Goal: Task Accomplishment & Management: Use online tool/utility

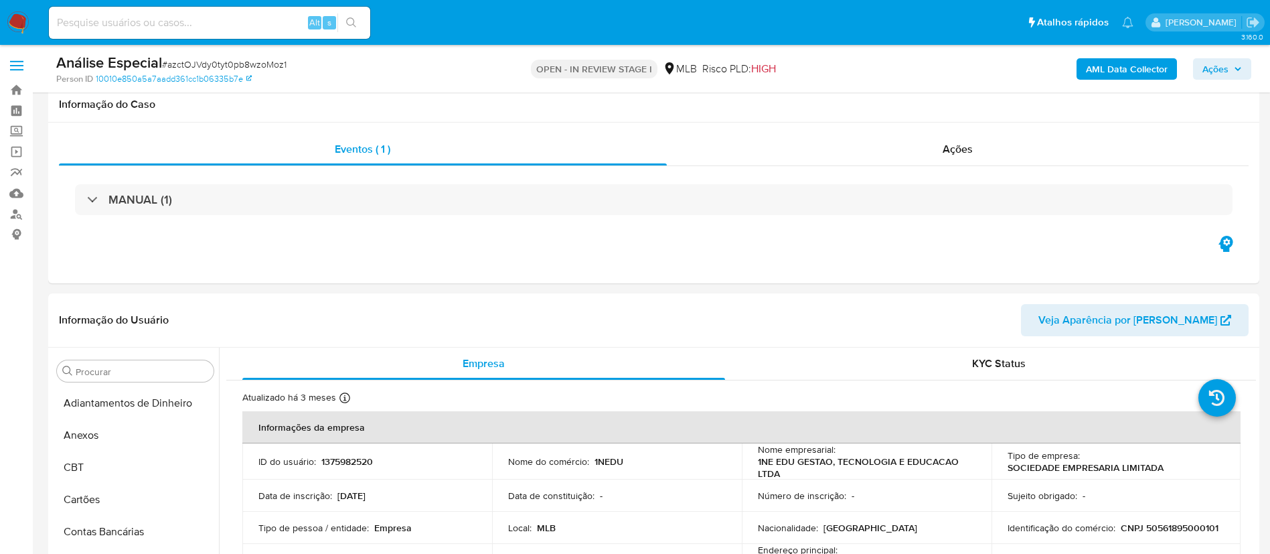
select select "10"
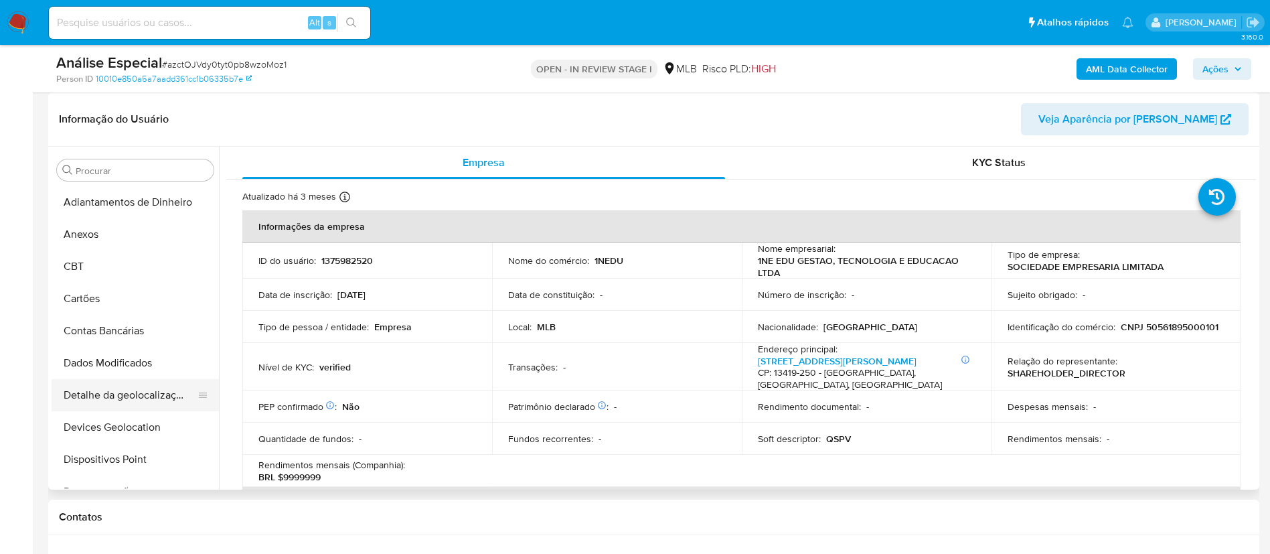
scroll to position [502, 0]
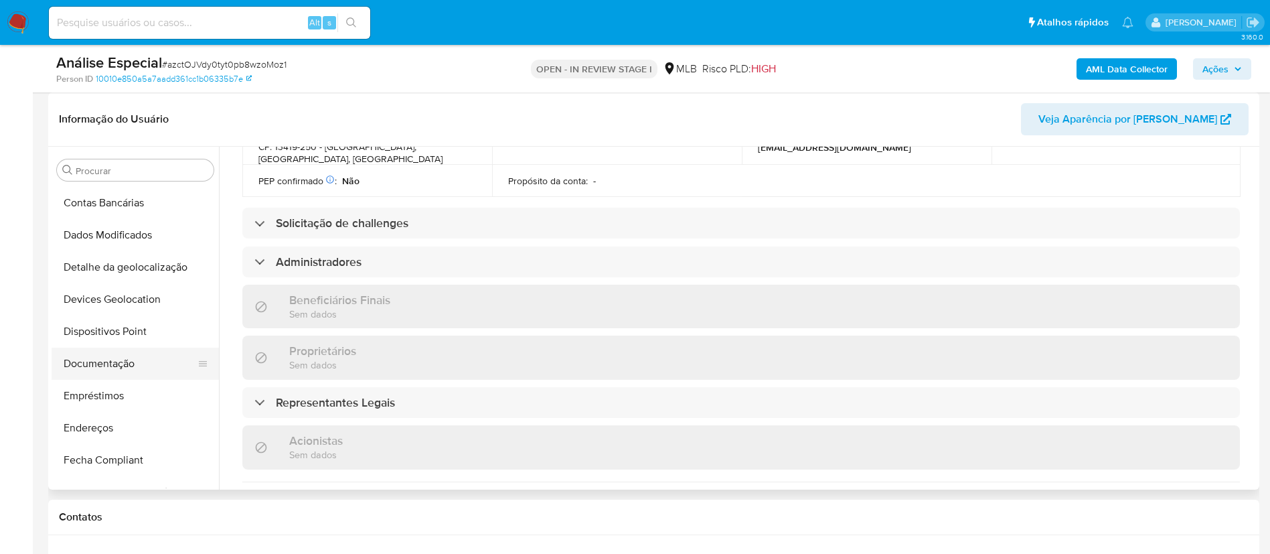
click at [116, 348] on button "Documentação" at bounding box center [130, 363] width 157 height 32
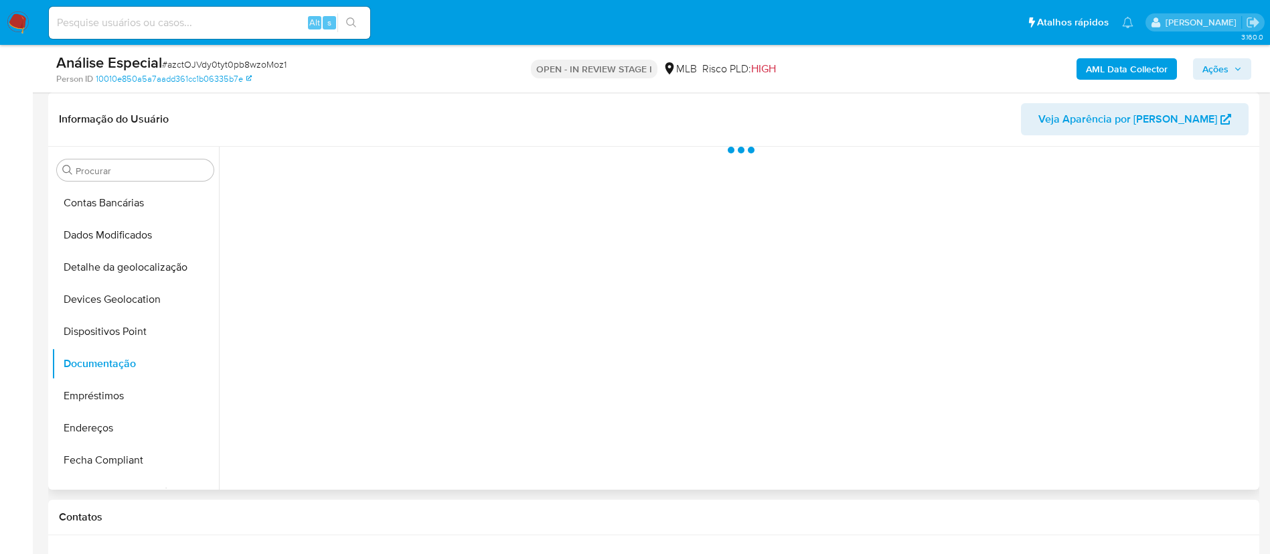
scroll to position [0, 0]
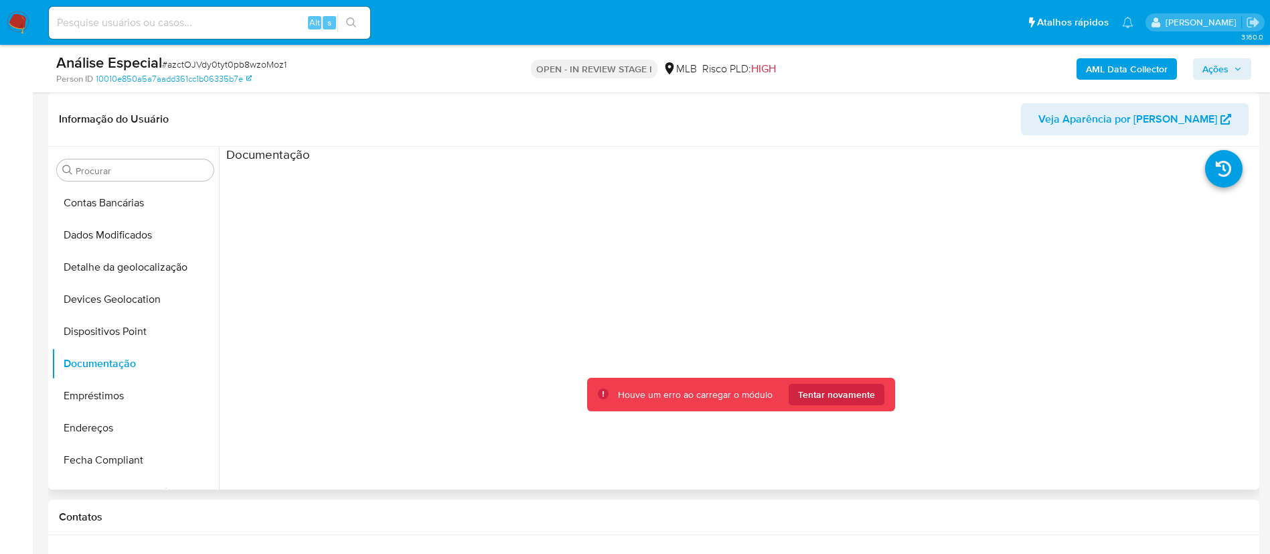
click at [391, 224] on div at bounding box center [740, 377] width 1029 height 428
click at [852, 392] on span "Tentar novamente" at bounding box center [836, 394] width 77 height 21
click at [831, 389] on span "Tentar novamente" at bounding box center [836, 394] width 77 height 21
click at [831, 388] on span "Tentar novamente" at bounding box center [836, 394] width 77 height 21
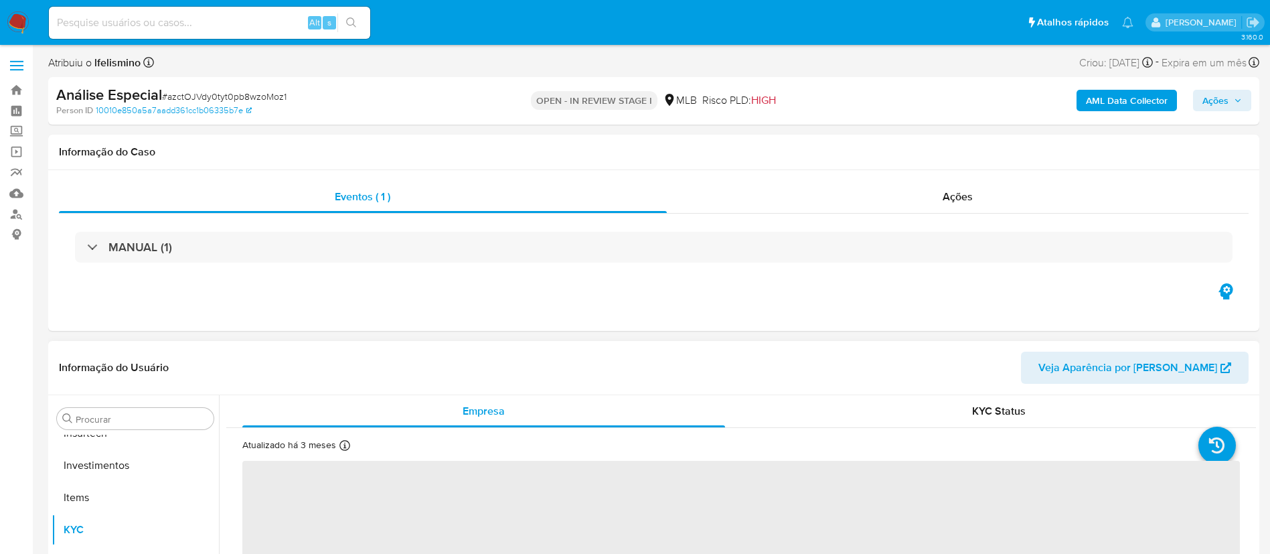
scroll to position [630, 0]
select select "10"
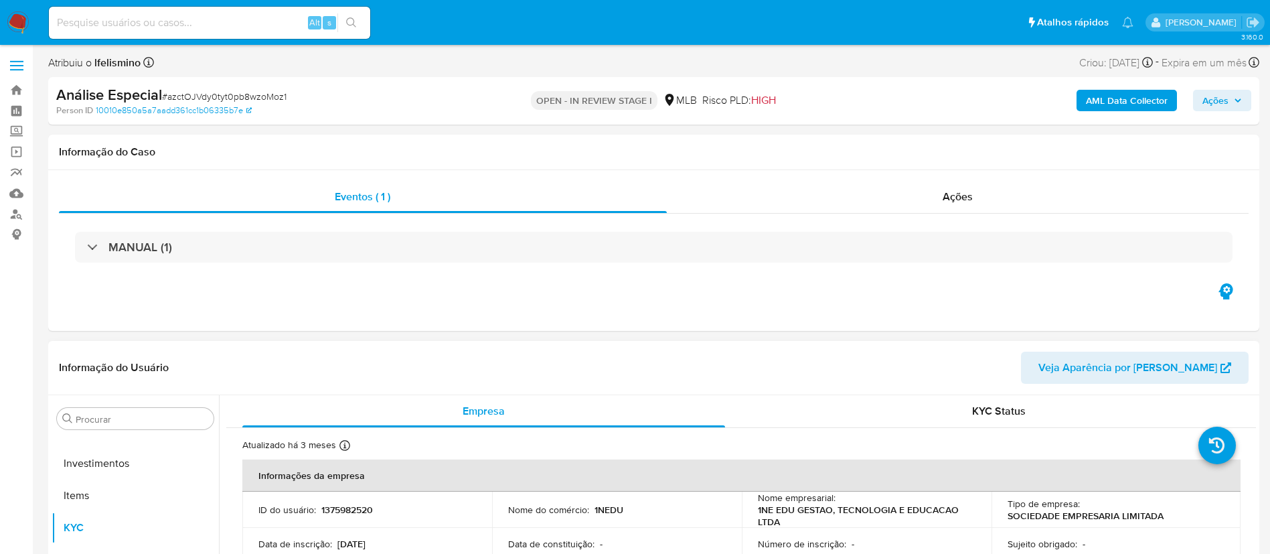
click at [261, 7] on div "Alt s" at bounding box center [209, 23] width 321 height 32
drag, startPoint x: 261, startPoint y: 7, endPoint x: 171, endPoint y: 25, distance: 91.5
paste input "1NE Edu Gestão, Tecnologia e Educação Ltda -"
type input "1NE Edu Gestão, Tecnologia e Educação Ltda -"
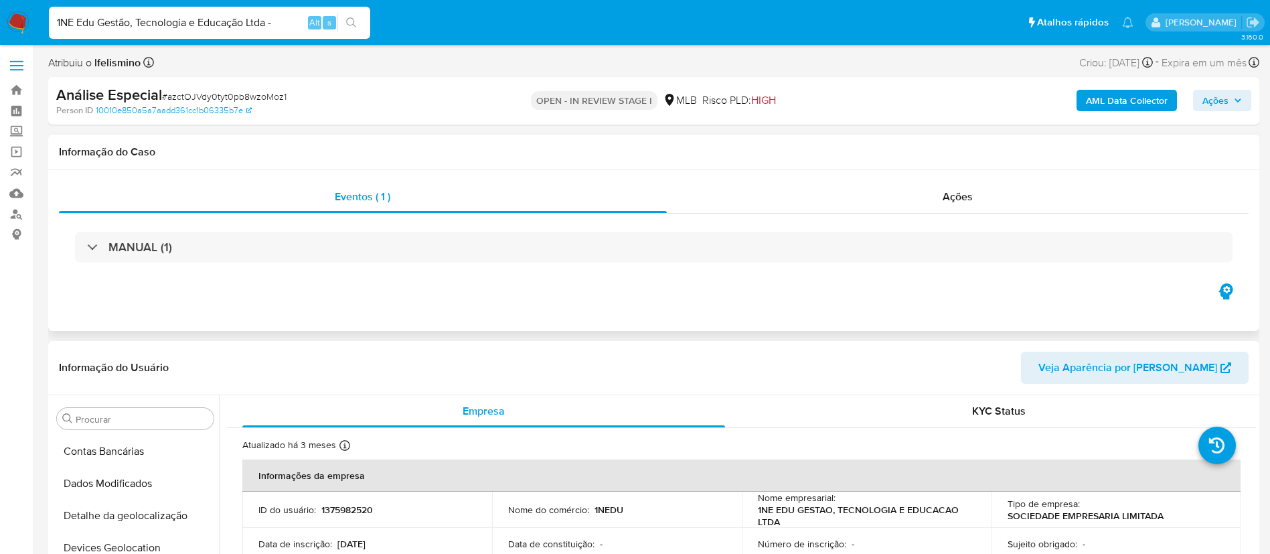
scroll to position [201, 0]
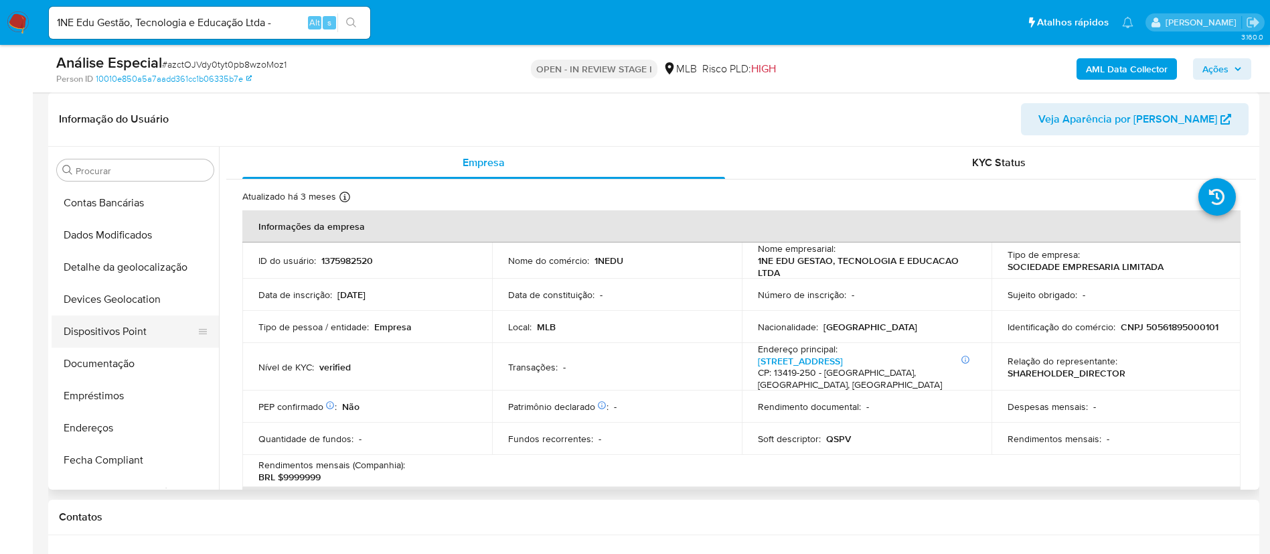
click at [117, 325] on button "Dispositivos Point" at bounding box center [130, 331] width 157 height 32
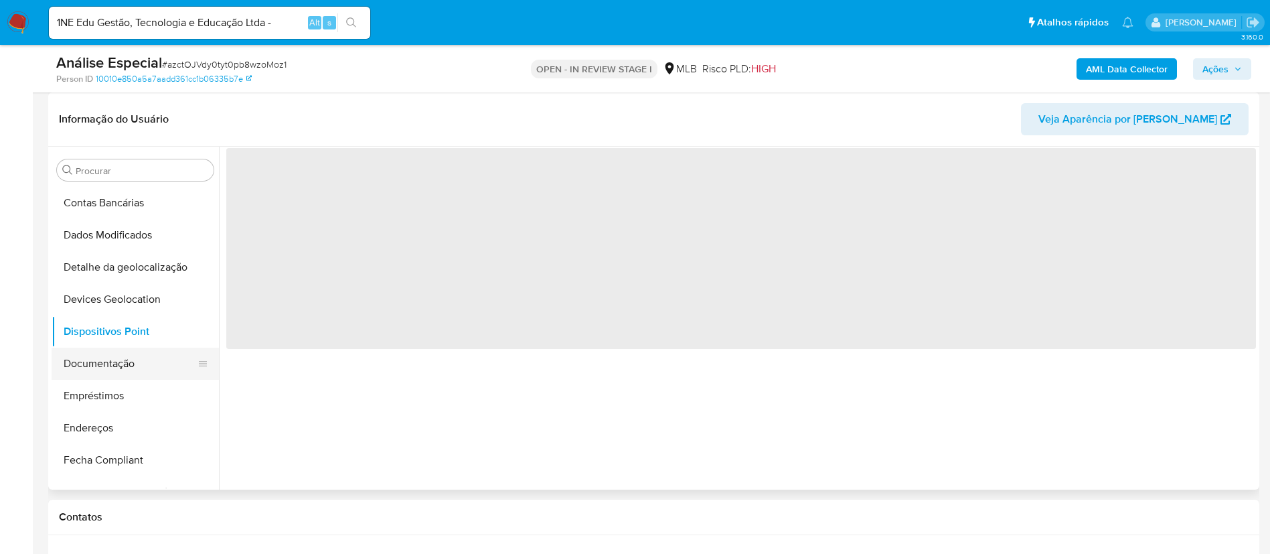
click at [111, 356] on button "Documentação" at bounding box center [130, 363] width 157 height 32
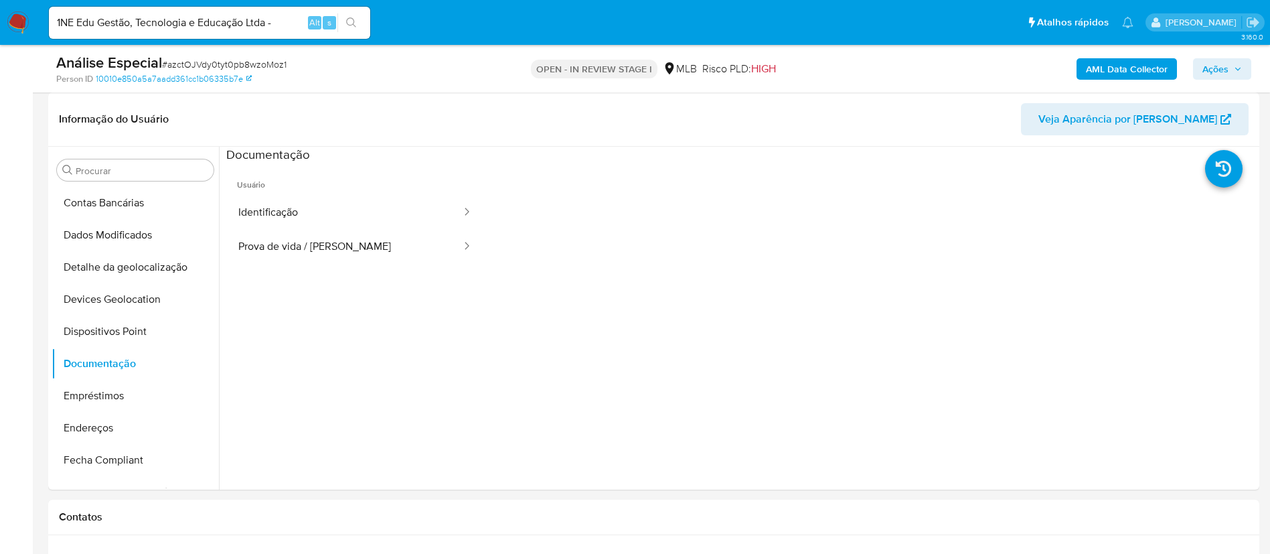
click at [379, 206] on button "Identificação" at bounding box center [344, 212] width 236 height 34
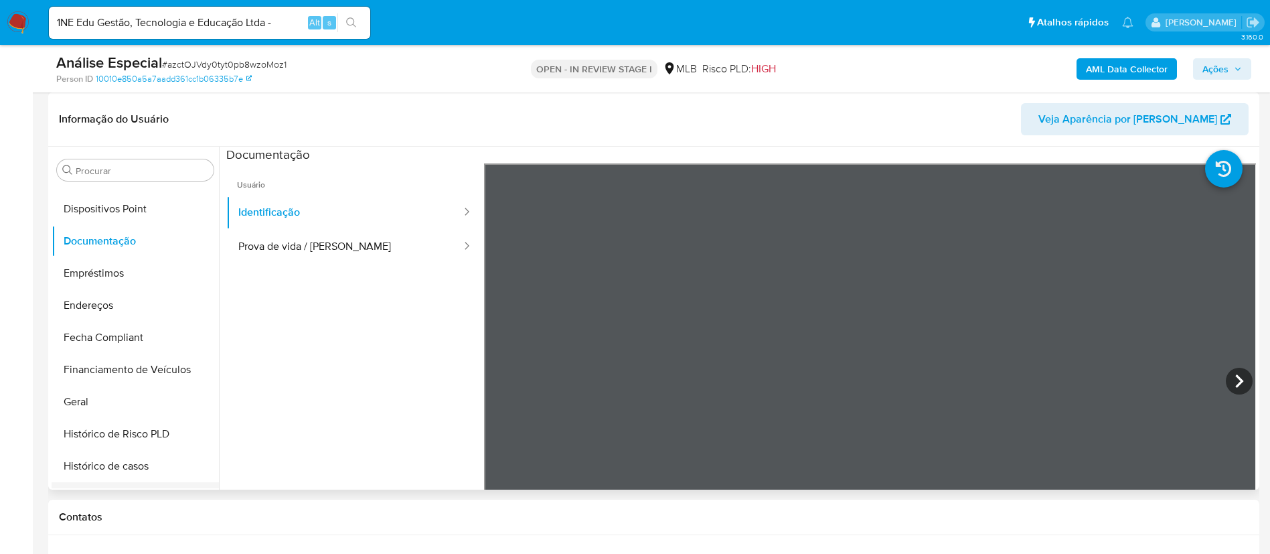
scroll to position [429, 0]
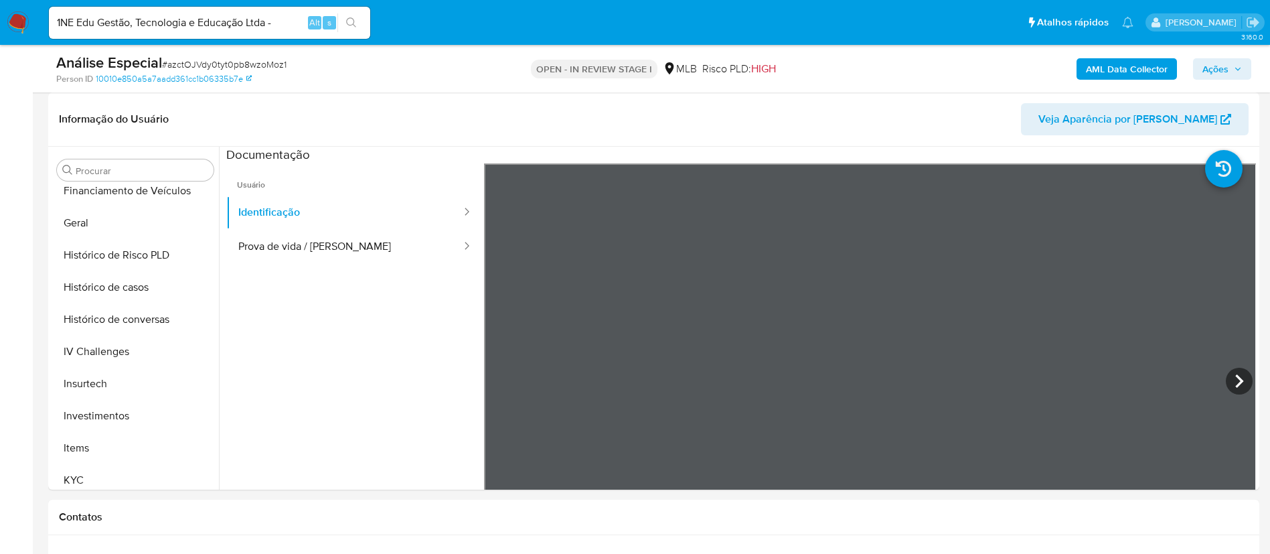
click at [88, 463] on button "Items" at bounding box center [130, 448] width 157 height 32
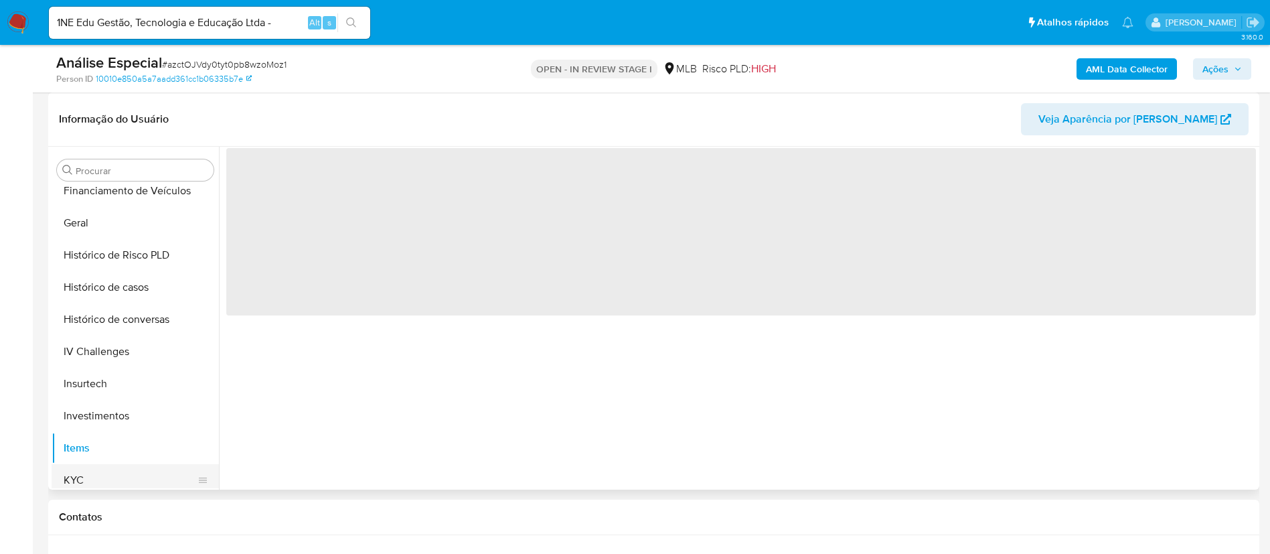
click at [79, 477] on button "KYC" at bounding box center [130, 480] width 157 height 32
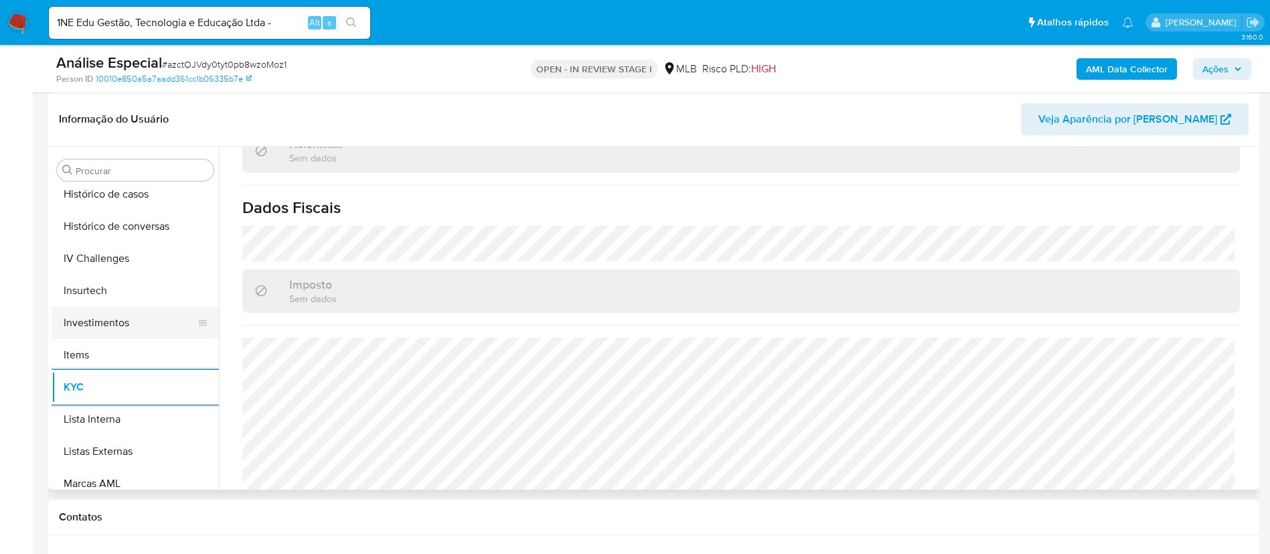
scroll to position [630, 0]
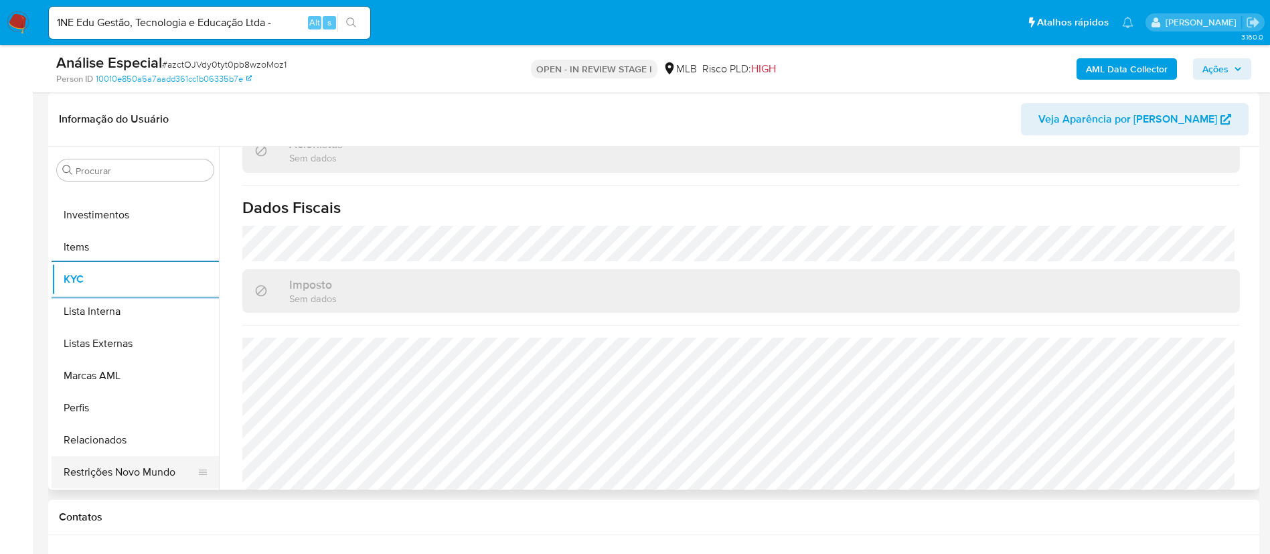
click at [88, 478] on button "Restrições Novo Mundo" at bounding box center [130, 472] width 157 height 32
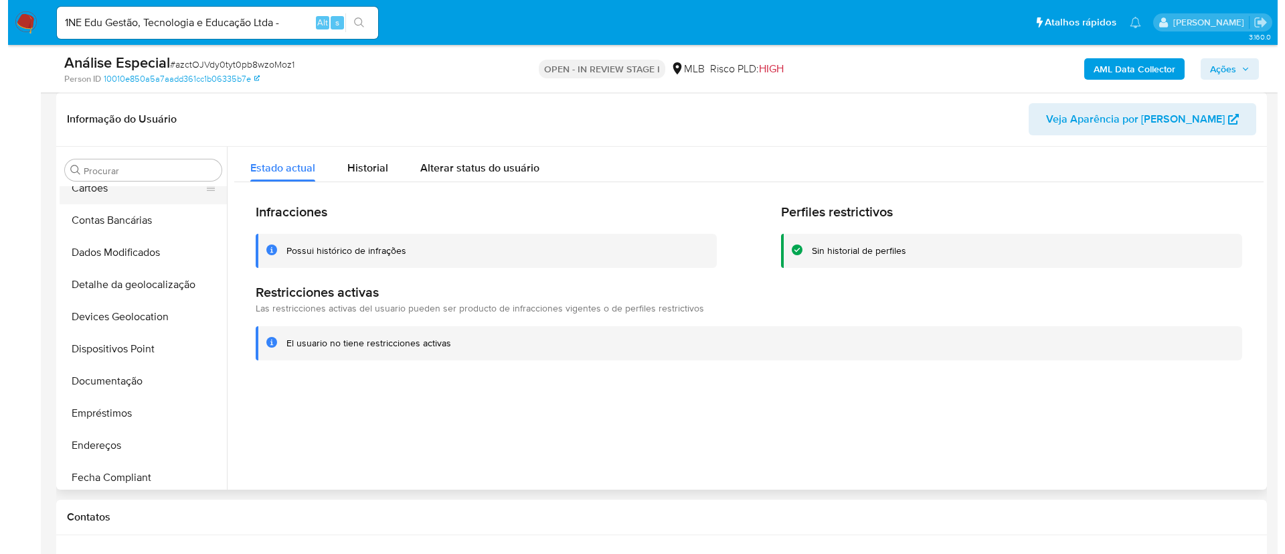
scroll to position [0, 0]
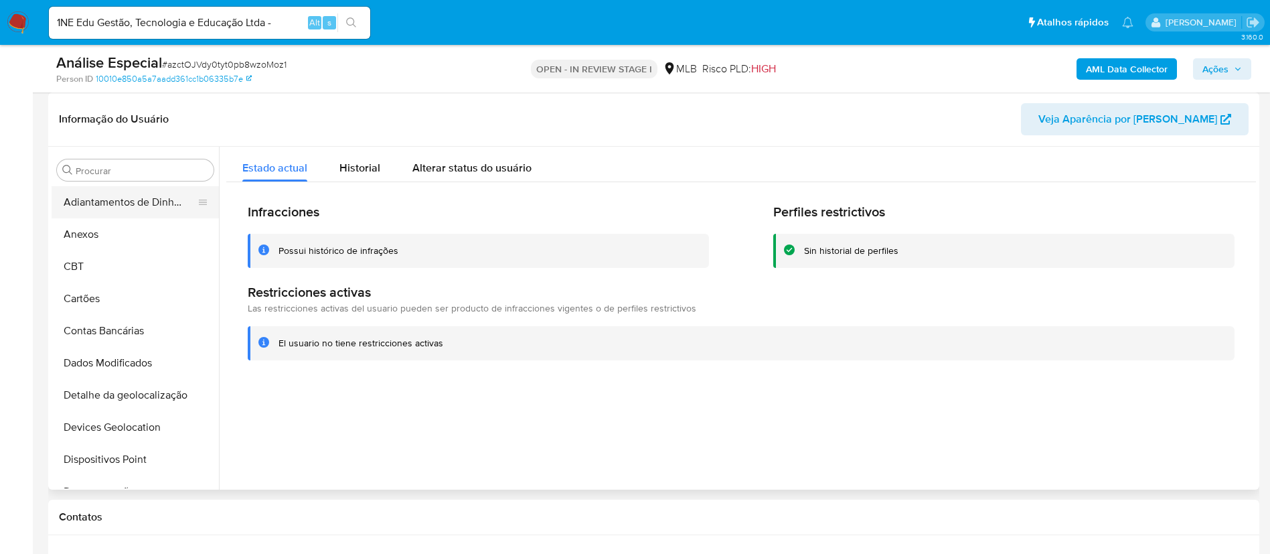
click at [132, 216] on button "Adiantamentos de Dinheiro" at bounding box center [130, 202] width 157 height 32
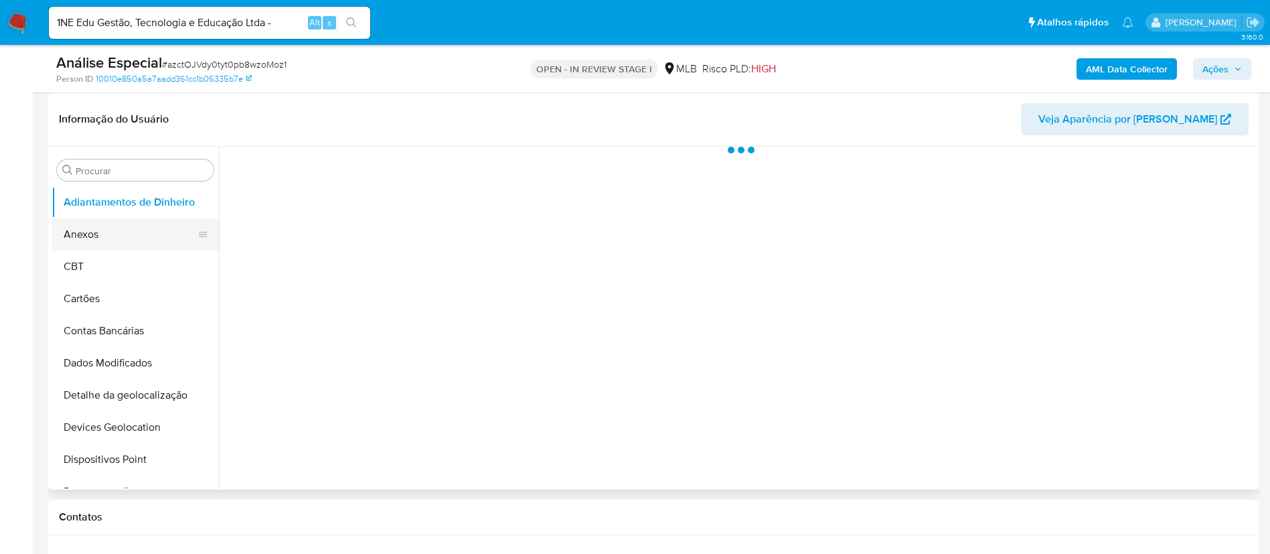
click at [129, 230] on button "Anexos" at bounding box center [130, 234] width 157 height 32
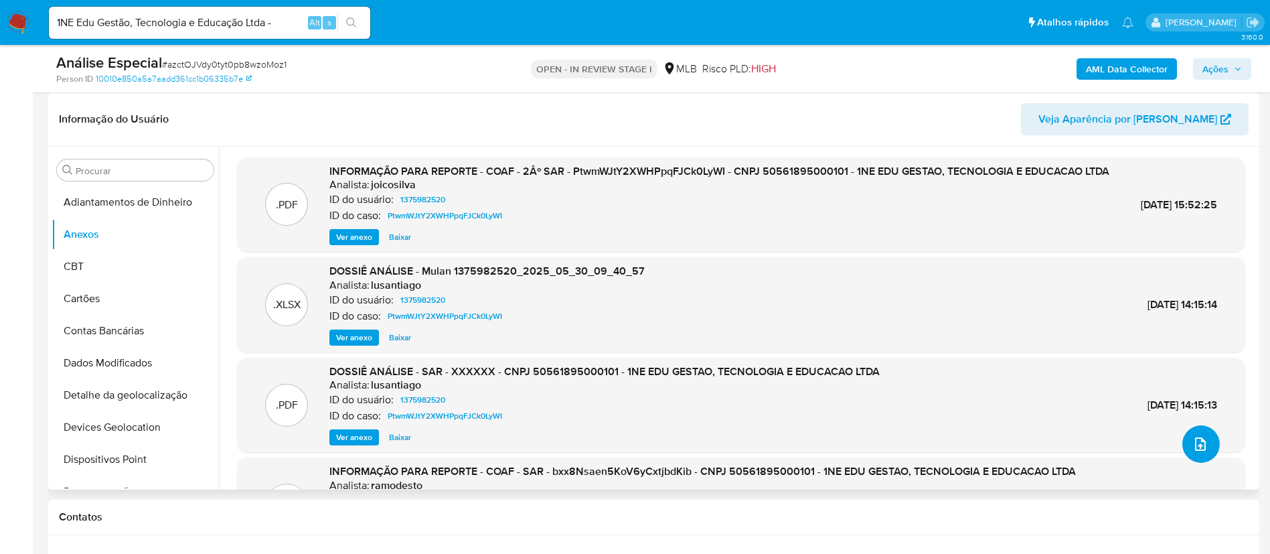
click at [1200, 455] on button "upload-file" at bounding box center [1200, 443] width 37 height 37
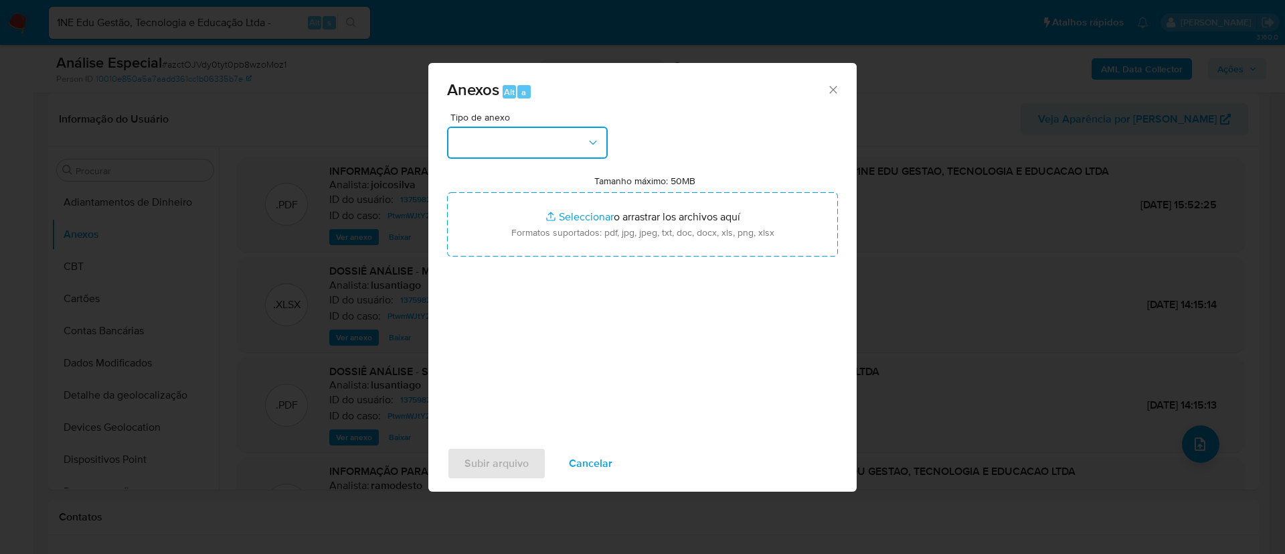
click at [556, 149] on button "button" at bounding box center [527, 143] width 161 height 32
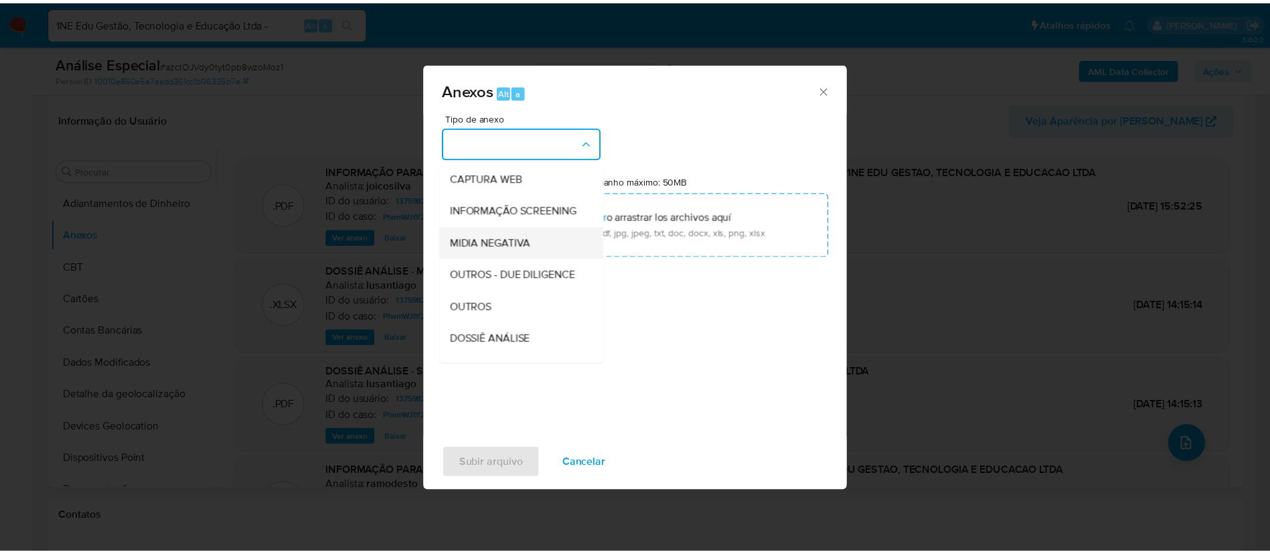
scroll to position [100, 0]
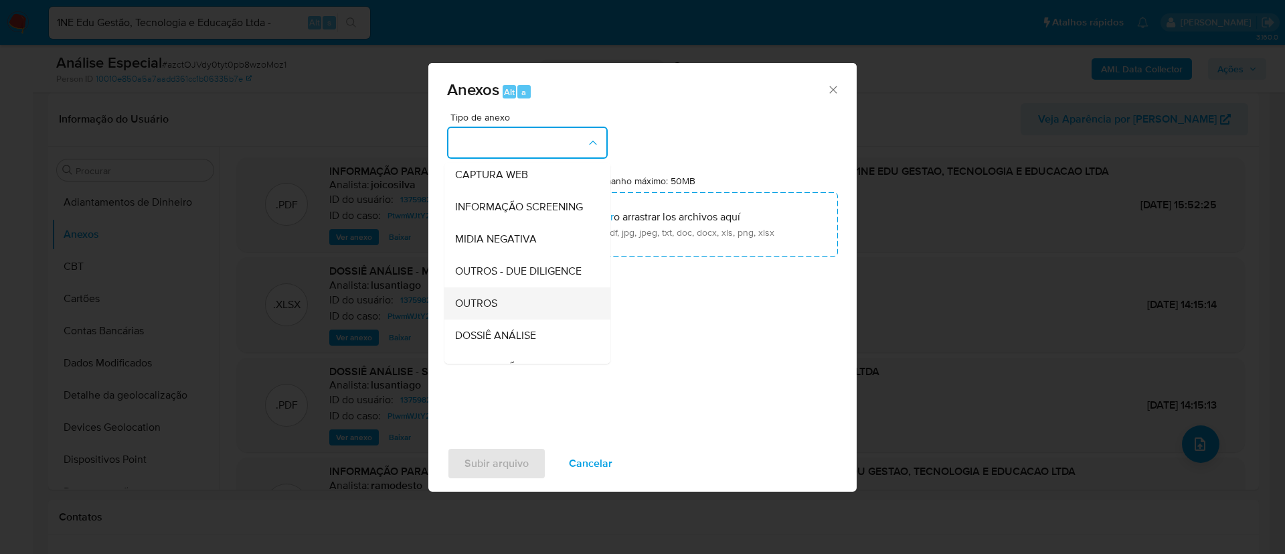
click at [526, 319] on div "OUTROS" at bounding box center [523, 303] width 137 height 32
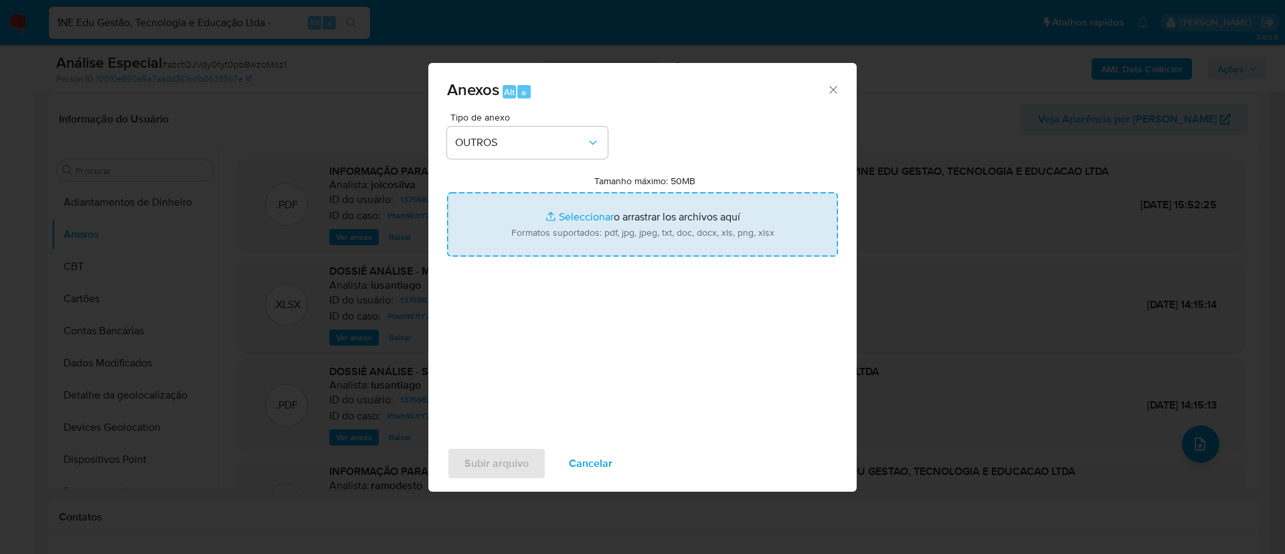
type input "C:\fakepath\Mulan 1375982520_2025_09_18_14_11_34 1NE EDU GESTÃO, TECNOLOGIA E E…"
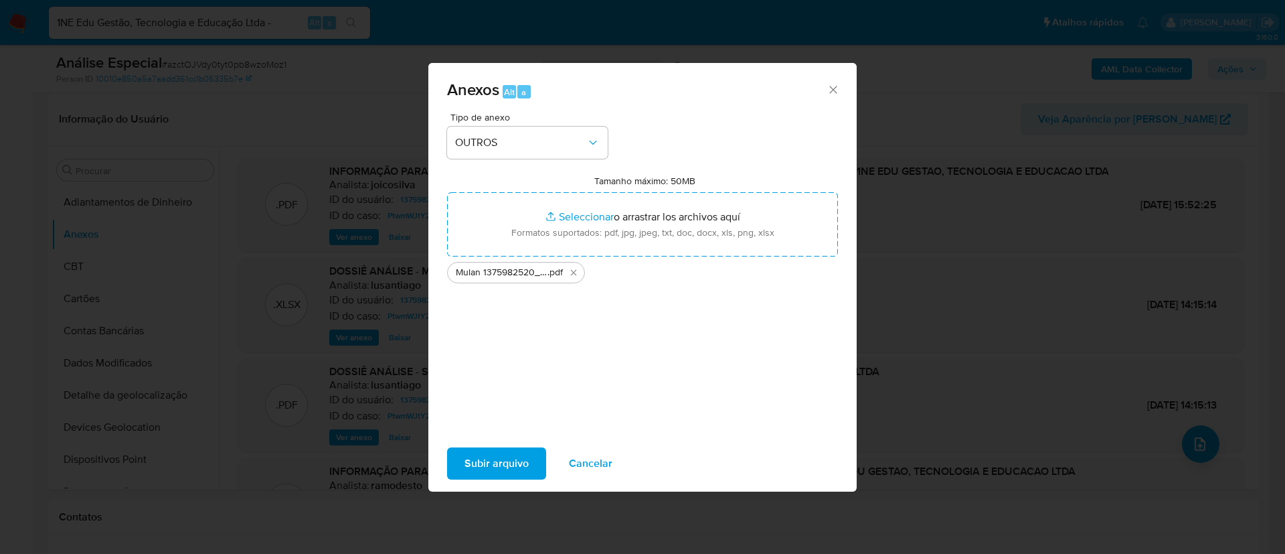
click at [507, 460] on span "Subir arquivo" at bounding box center [497, 462] width 64 height 29
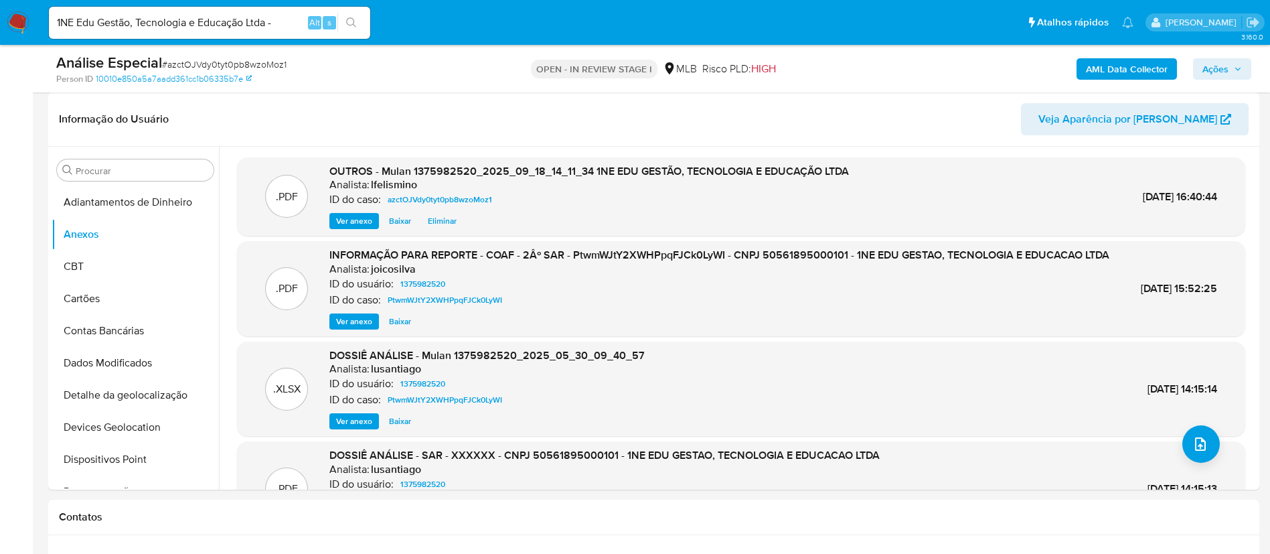
click at [1100, 70] on b "AML Data Collector" at bounding box center [1127, 68] width 82 height 21
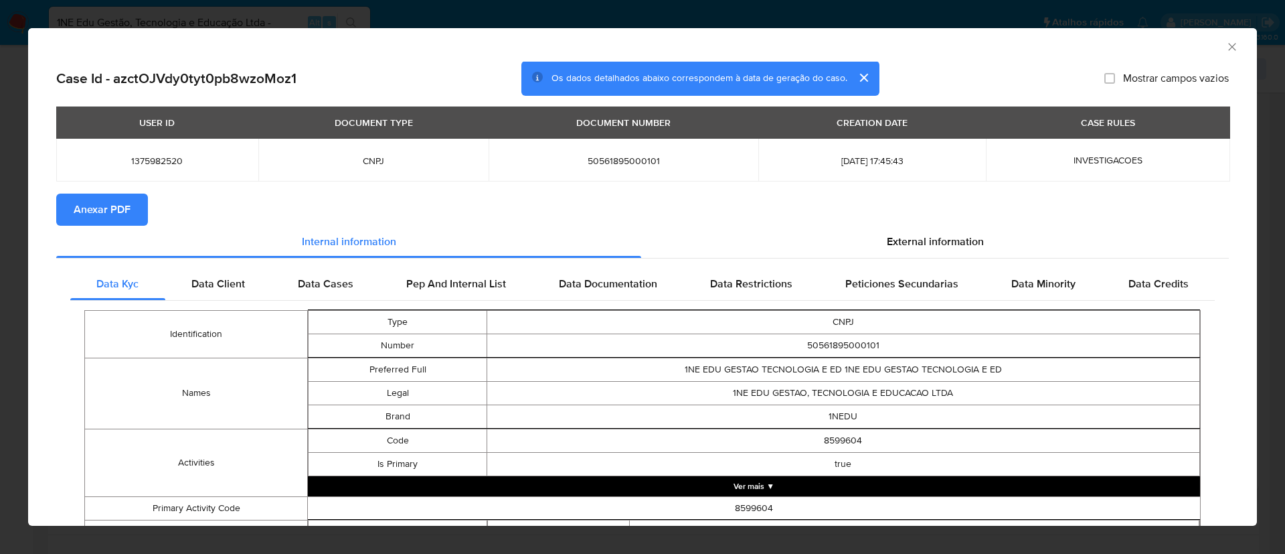
click at [128, 215] on span "Anexar PDF" at bounding box center [102, 209] width 57 height 29
click at [399, 11] on div "AML Data Collector Case Id - azctOJVdy0tyt0pb8wzoMoz1 Os dados detalhados abaix…" at bounding box center [642, 277] width 1285 height 554
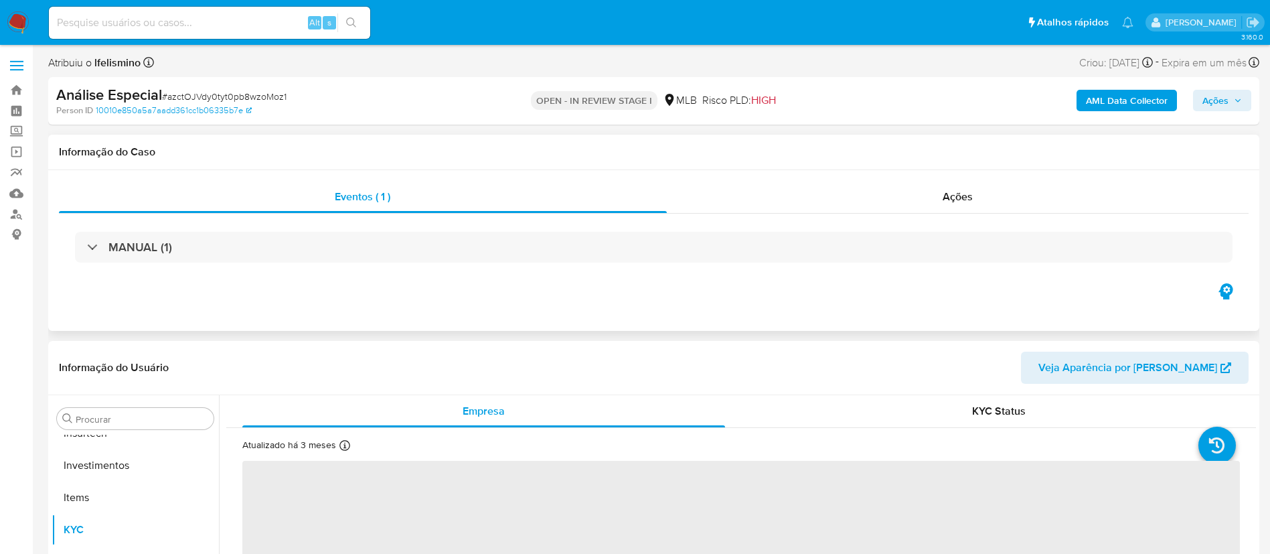
scroll to position [630, 0]
select select "10"
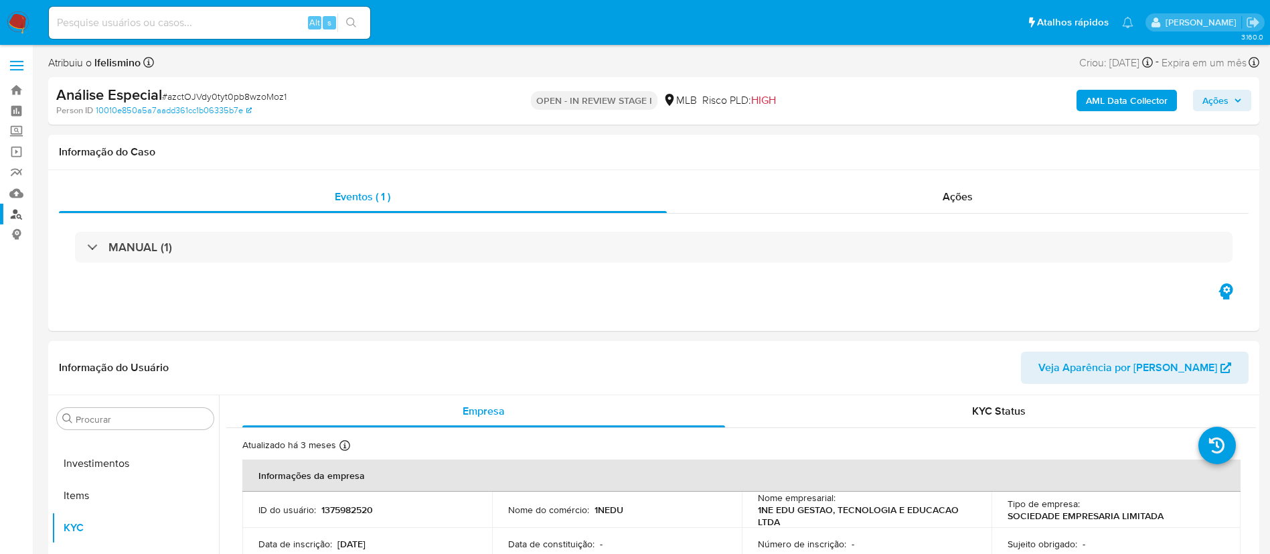
click at [8, 209] on link "Localizador de pessoas" at bounding box center [79, 213] width 159 height 21
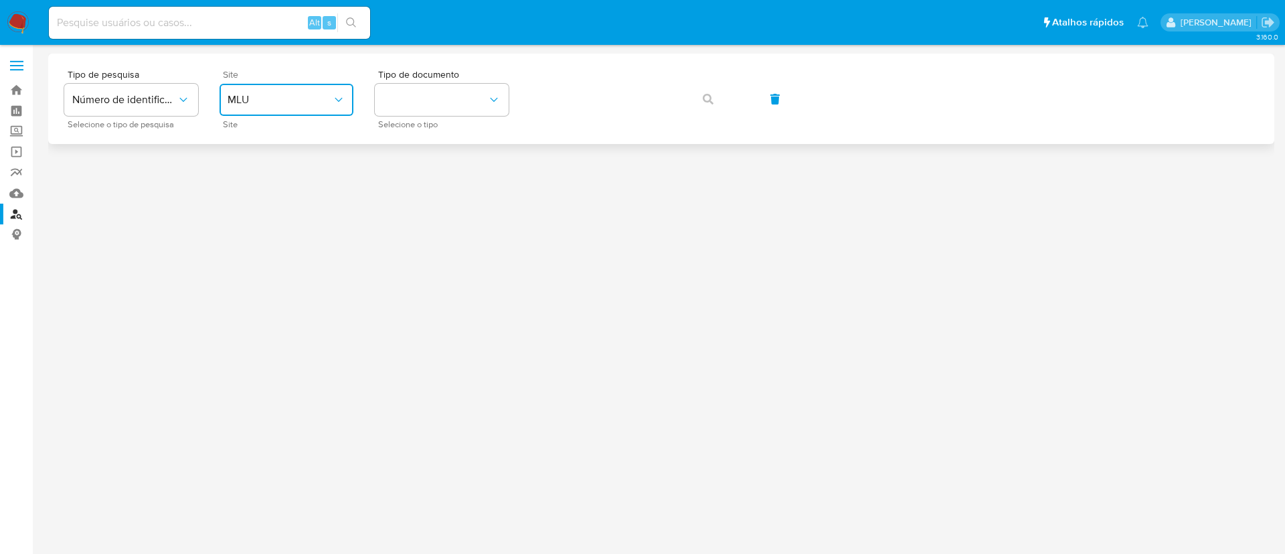
click at [280, 99] on span "MLU" at bounding box center [280, 99] width 104 height 13
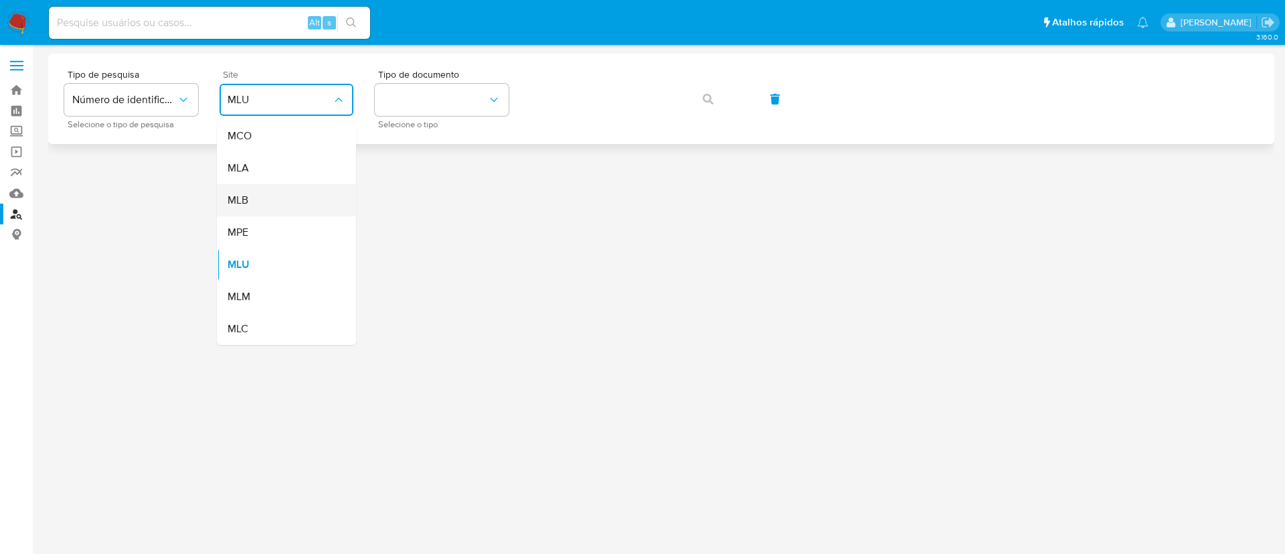
click at [277, 199] on div "MLB" at bounding box center [283, 200] width 110 height 32
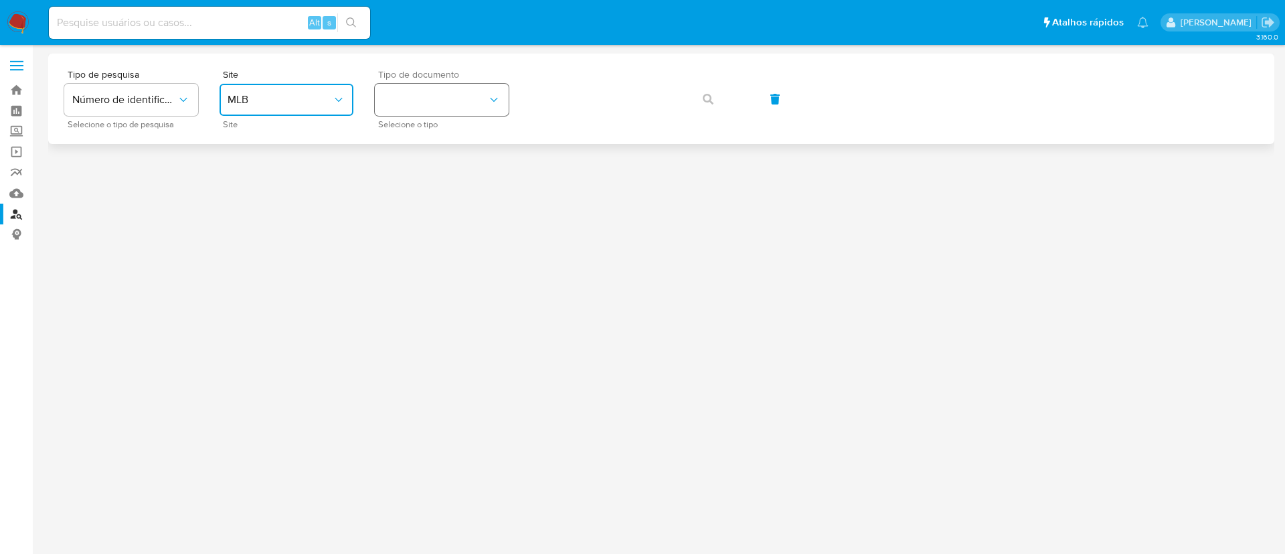
click at [420, 102] on button "identificationType" at bounding box center [442, 100] width 134 height 32
click at [421, 177] on div "CPF CPF" at bounding box center [438, 188] width 110 height 46
click at [708, 97] on icon "button" at bounding box center [708, 99] width 11 height 11
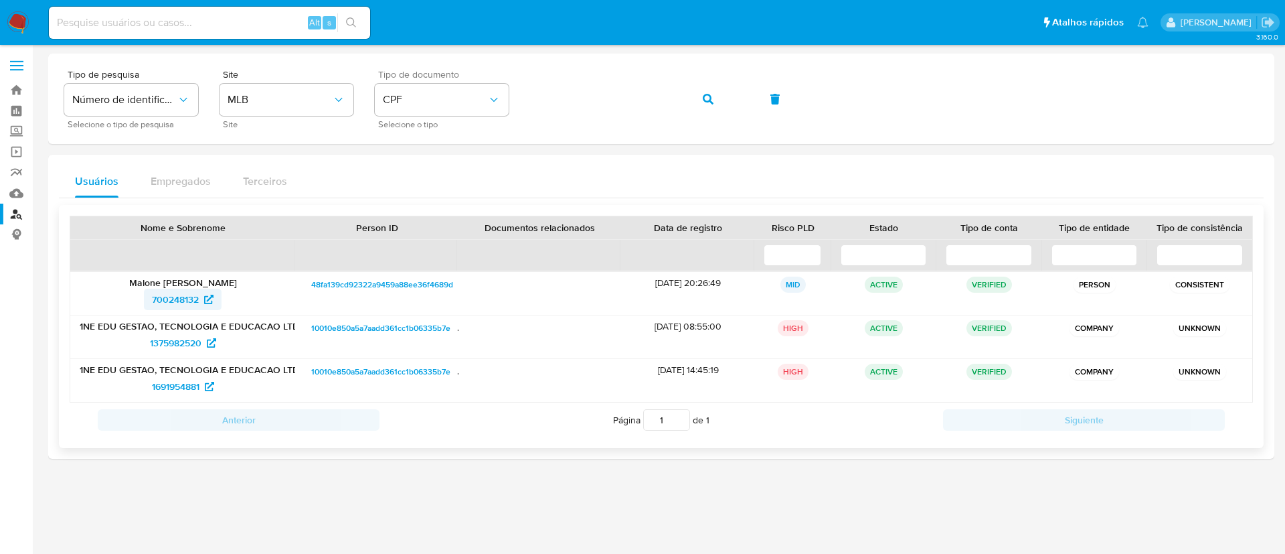
drag, startPoint x: 128, startPoint y: 303, endPoint x: 199, endPoint y: 302, distance: 71.6
click at [199, 302] on div "700248132" at bounding box center [183, 298] width 206 height 21
click at [192, 301] on span "700248132" at bounding box center [175, 298] width 47 height 21
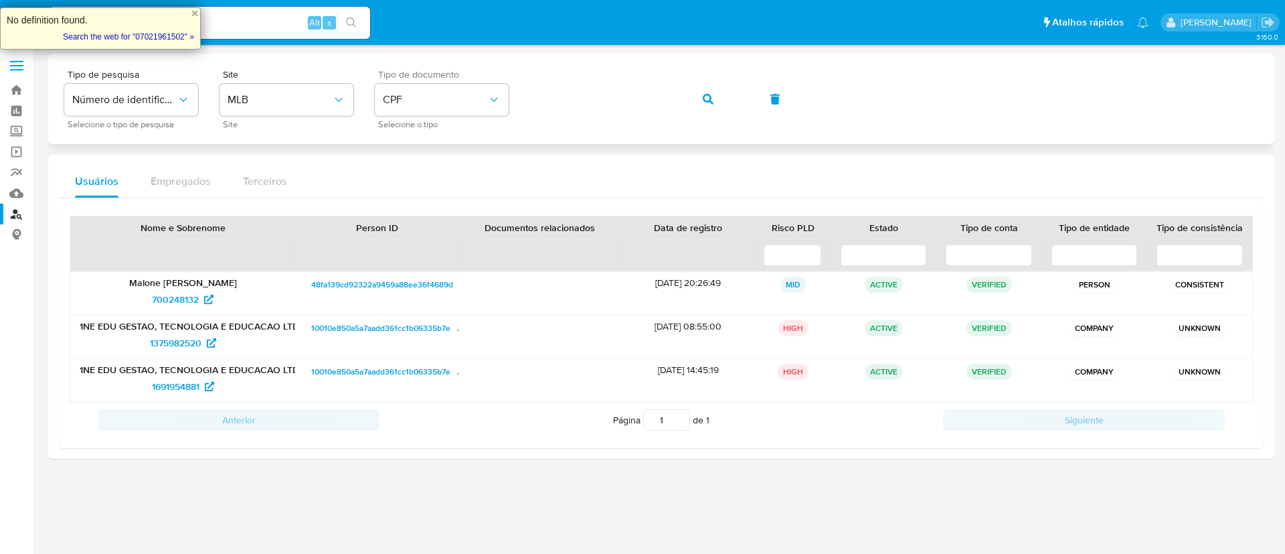
click at [726, 114] on div "Tipo de pesquisa Número de identificação Selecione o tipo de pesquisa Site MLB …" at bounding box center [661, 99] width 1194 height 58
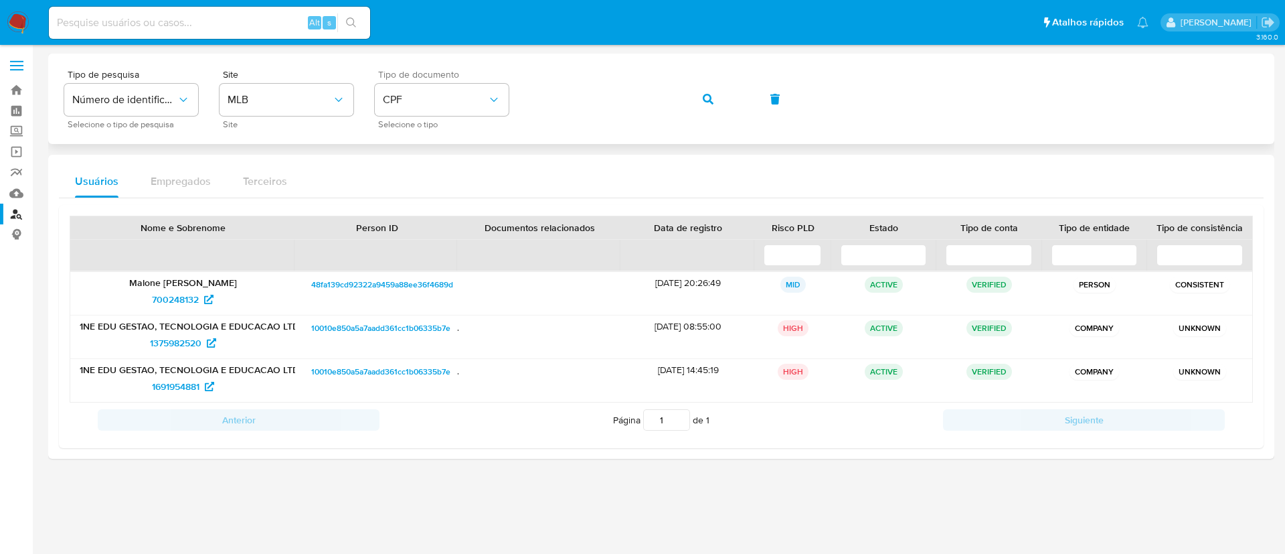
click at [715, 100] on button "button" at bounding box center [708, 99] width 46 height 32
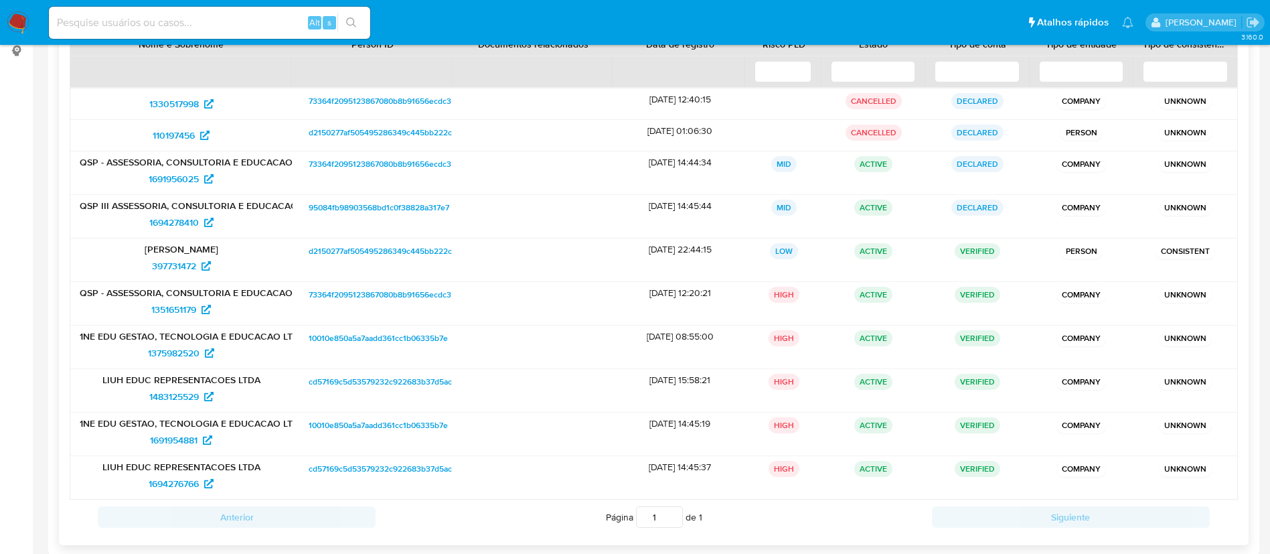
scroll to position [153, 0]
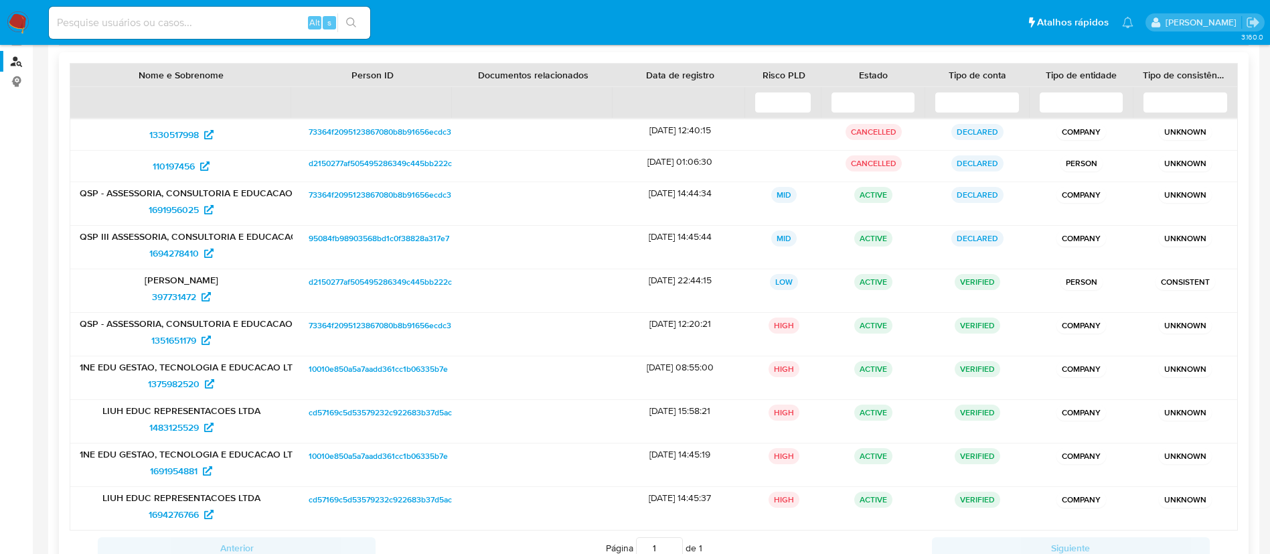
drag, startPoint x: 142, startPoint y: 295, endPoint x: 236, endPoint y: 307, distance: 94.4
click at [236, 307] on div "397731472" at bounding box center [181, 296] width 203 height 21
click at [161, 299] on span "397731472" at bounding box center [174, 296] width 44 height 21
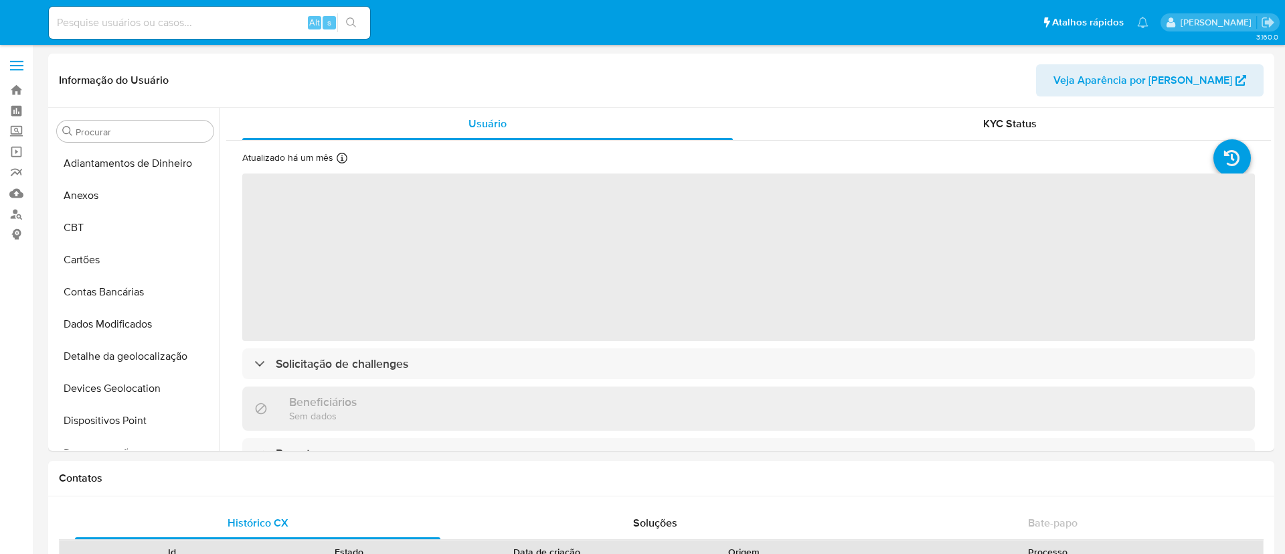
select select "10"
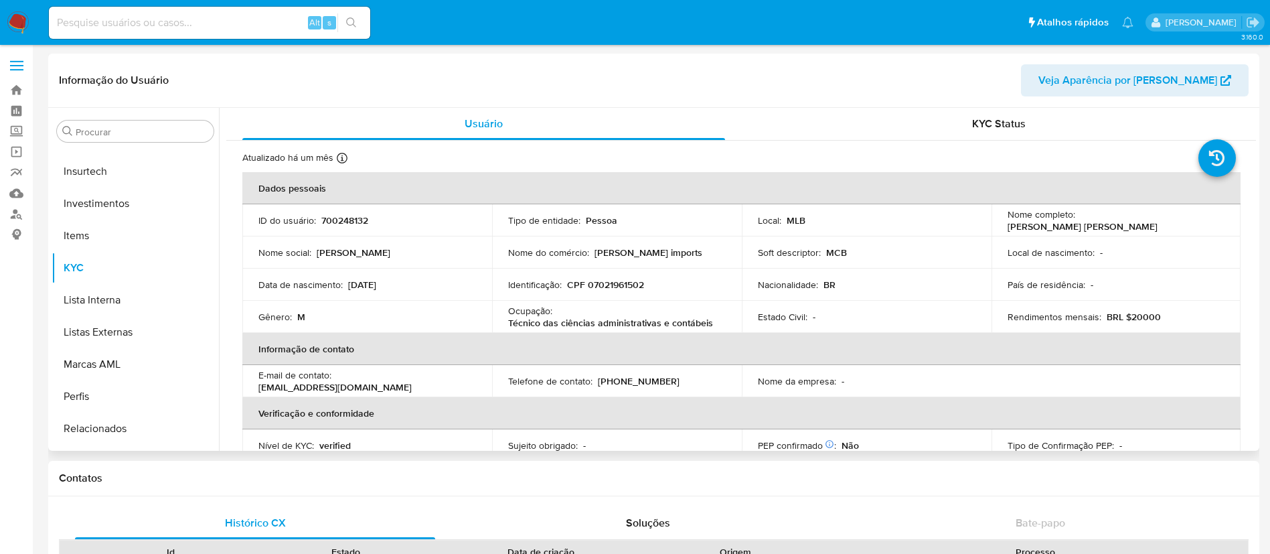
scroll to position [630, 0]
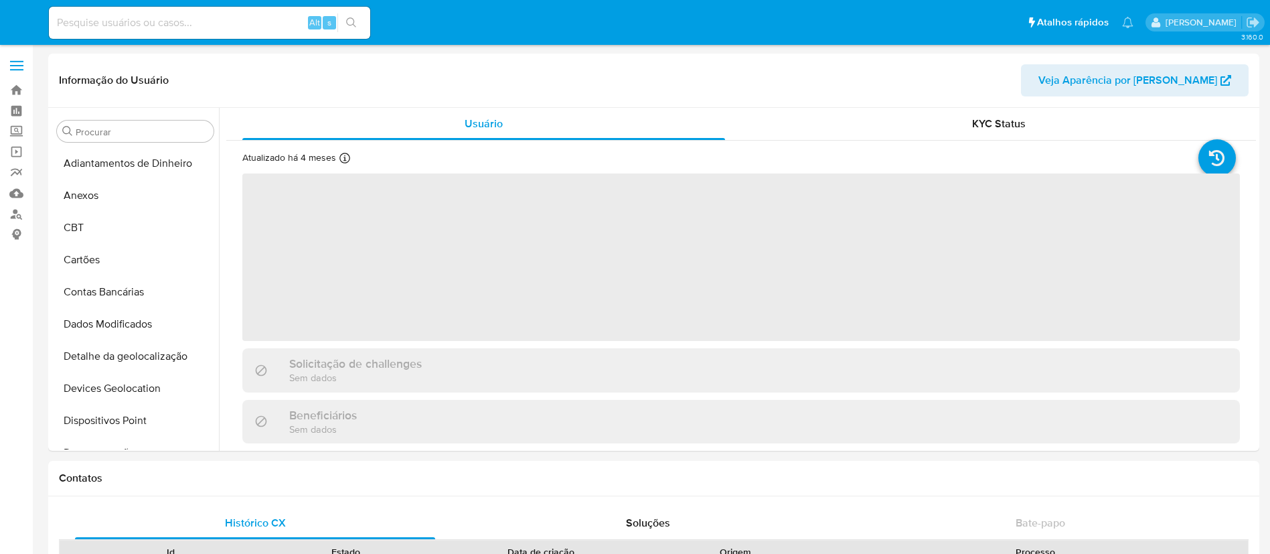
select select "10"
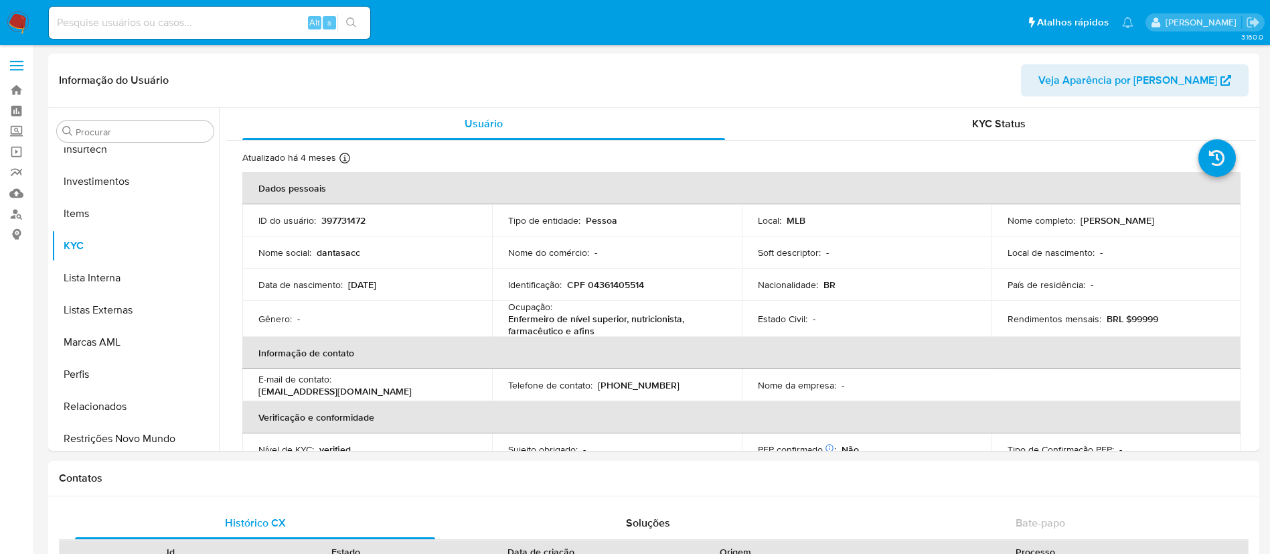
scroll to position [630, 0]
click at [626, 284] on p "CPF 04361405514" at bounding box center [605, 284] width 77 height 12
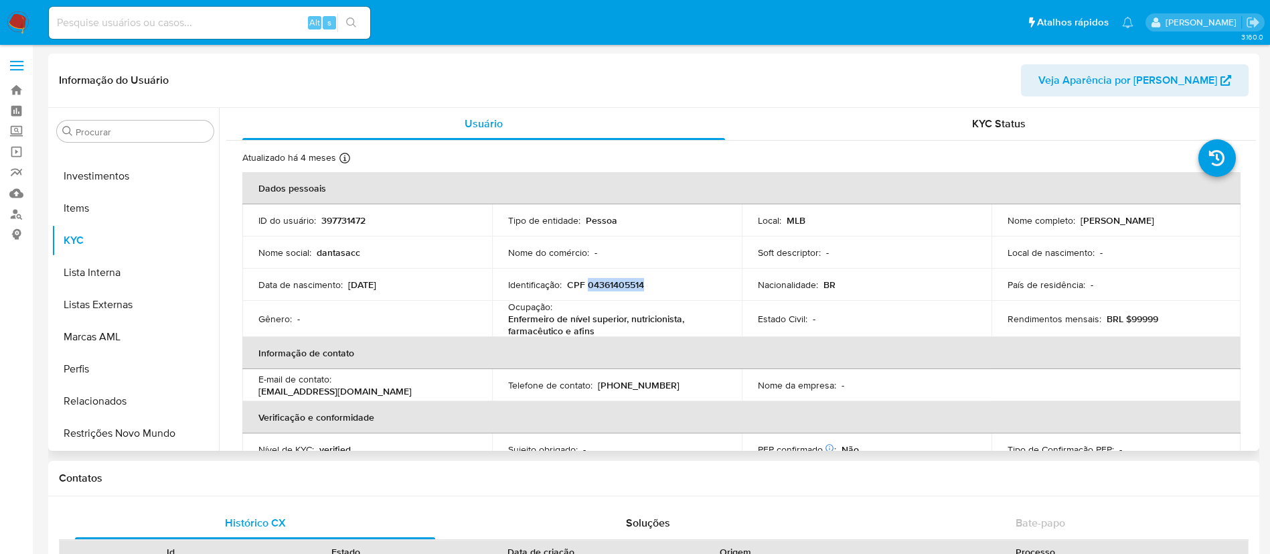
click at [626, 284] on p "CPF 04361405514" at bounding box center [605, 284] width 77 height 12
copy p "04361405514"
